Goal: Navigation & Orientation: Find specific page/section

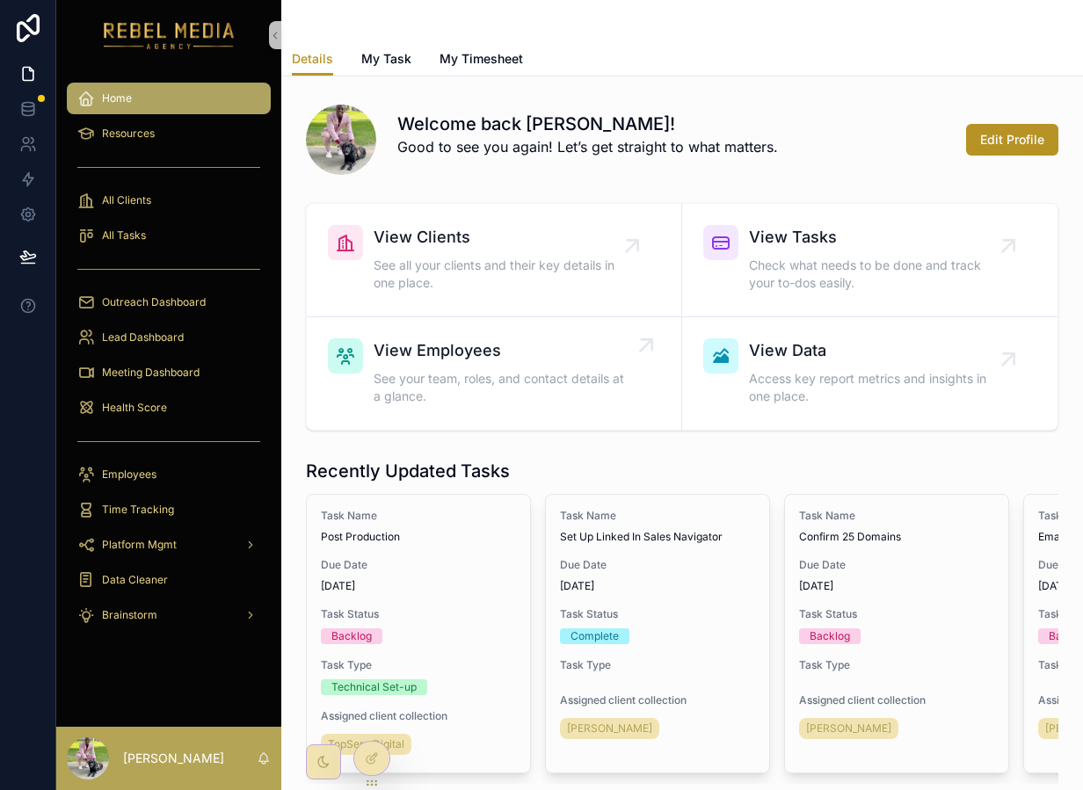
click at [452, 380] on span "See your team, roles, and contact details at a glance." at bounding box center [502, 387] width 258 height 35
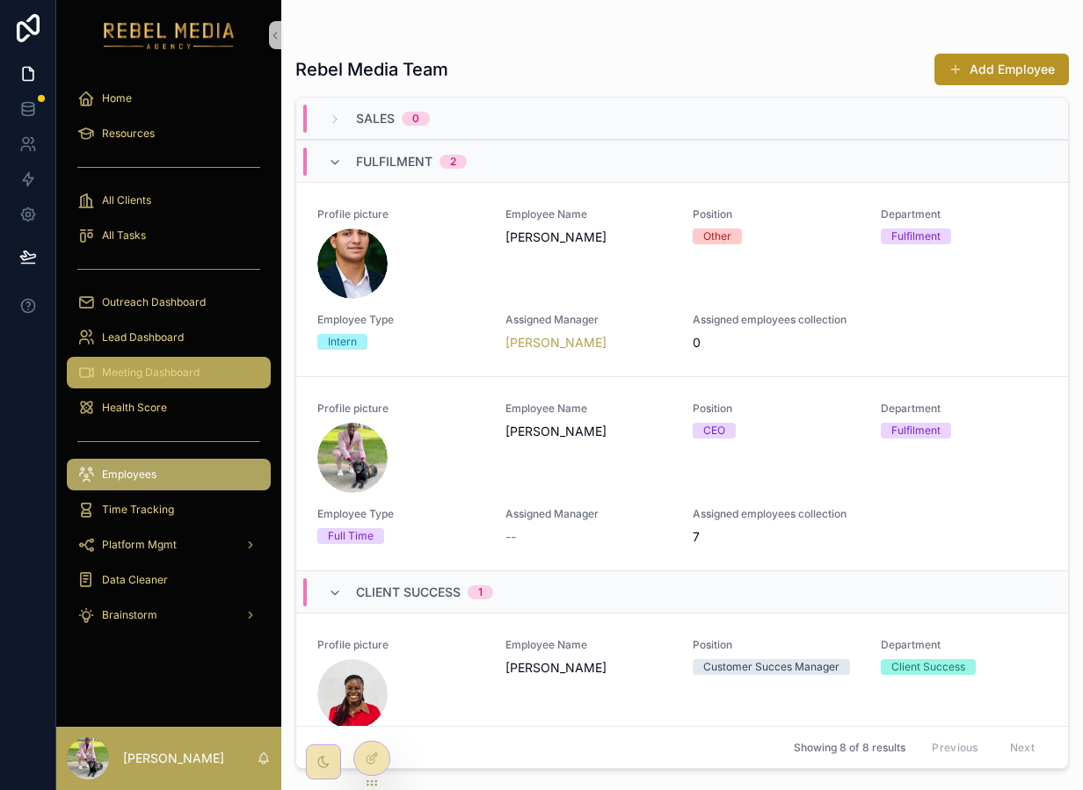
click at [165, 369] on span "Meeting Dashboard" at bounding box center [151, 373] width 98 height 14
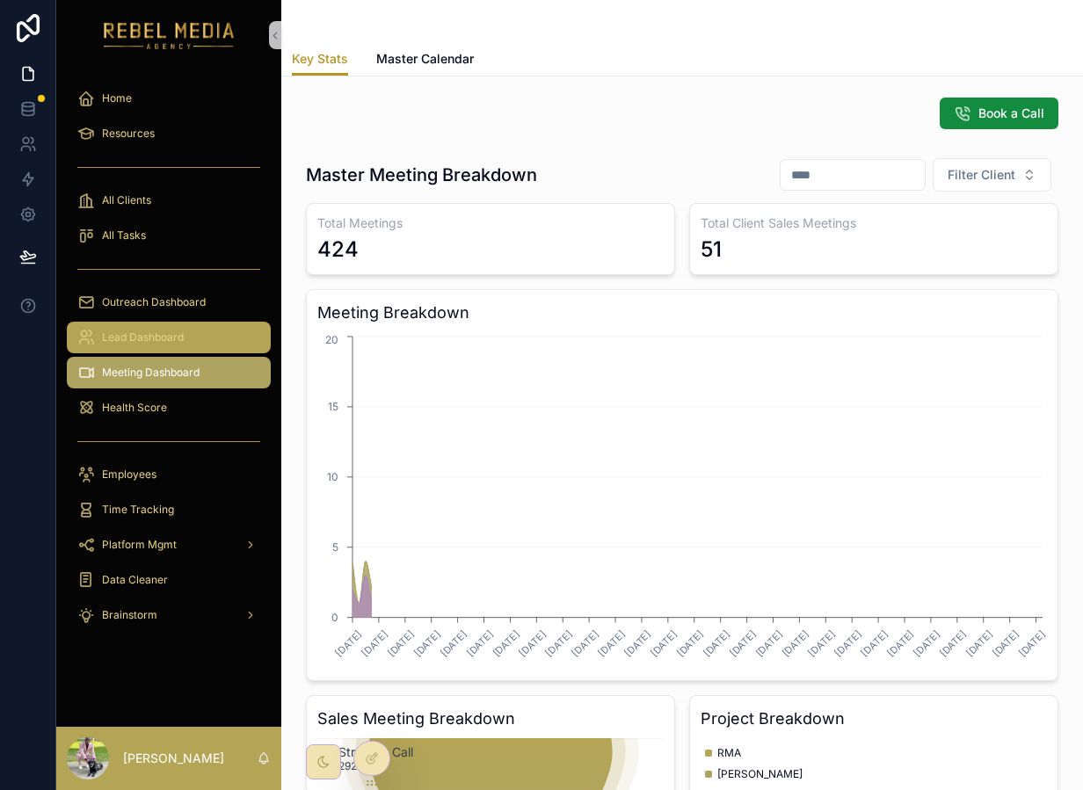
click at [167, 334] on span "Lead Dashboard" at bounding box center [143, 337] width 82 height 14
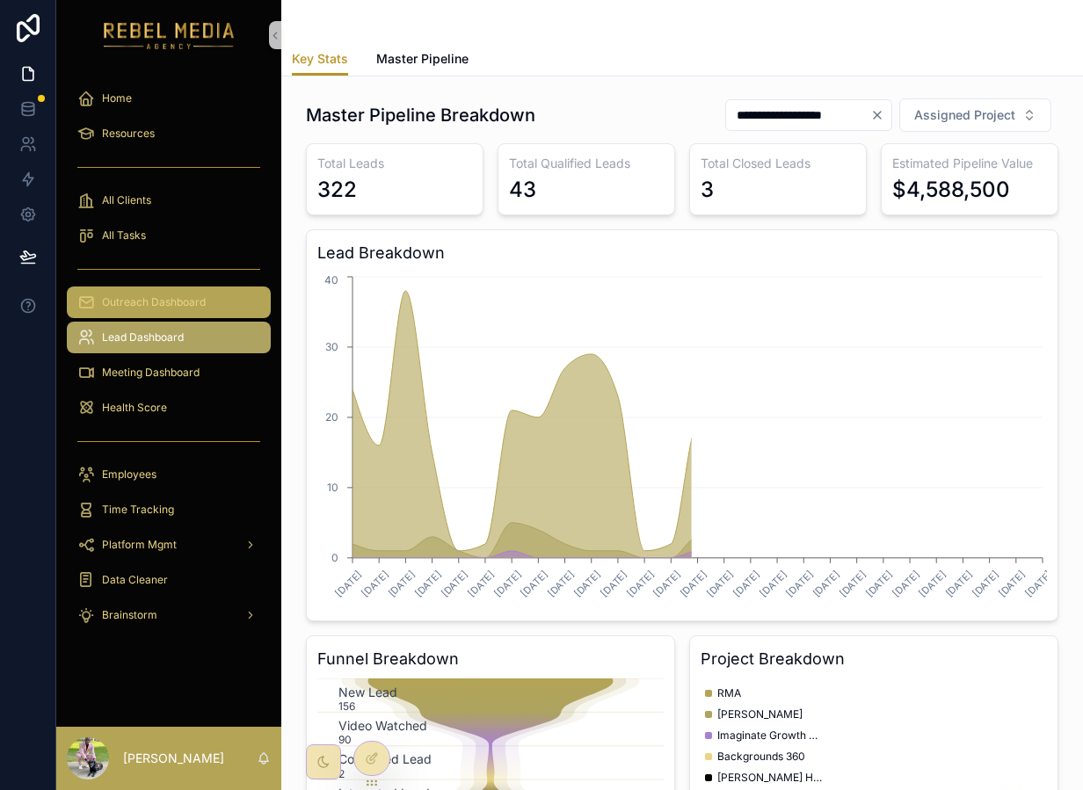
click at [170, 309] on div "Outreach Dashboard" at bounding box center [168, 302] width 183 height 28
